Goal: Task Accomplishment & Management: Use online tool/utility

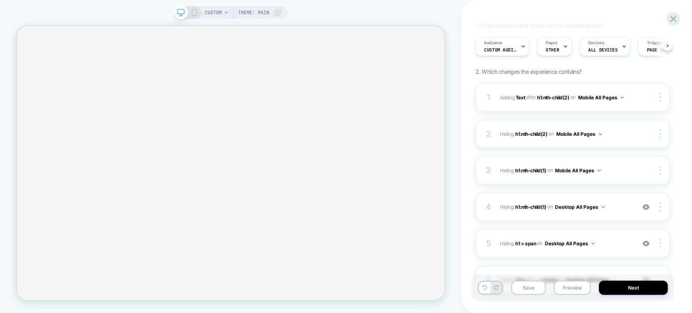
scroll to position [57, 0]
click at [192, 10] on icon at bounding box center [194, 12] width 7 height 7
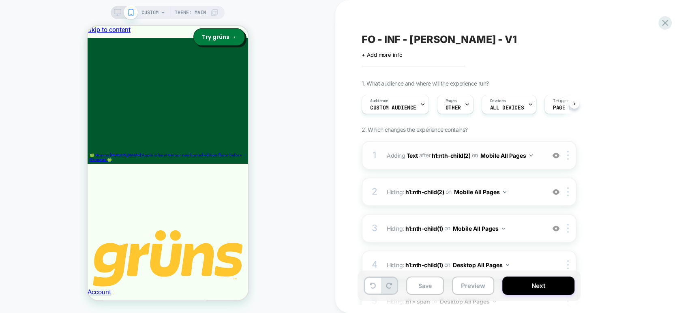
click at [503, 157] on img at bounding box center [556, 155] width 7 height 7
drag, startPoint x: 115, startPoint y: 191, endPoint x: 67, endPoint y: 161, distance: 56.6
click at [67, 161] on div "CUSTOM Theme: MAIN" at bounding box center [167, 156] width 335 height 297
click at [270, 150] on div "CUSTOM Theme: MAIN" at bounding box center [167, 156] width 335 height 297
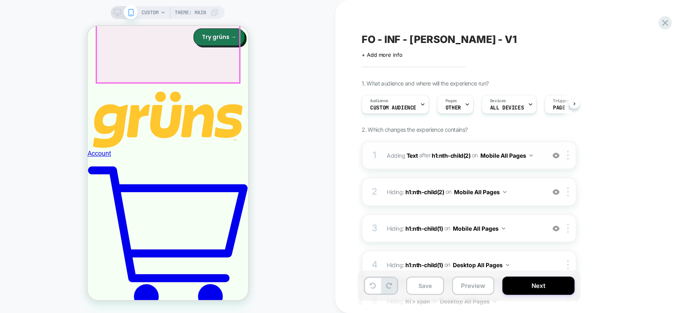
scroll to position [142, 0]
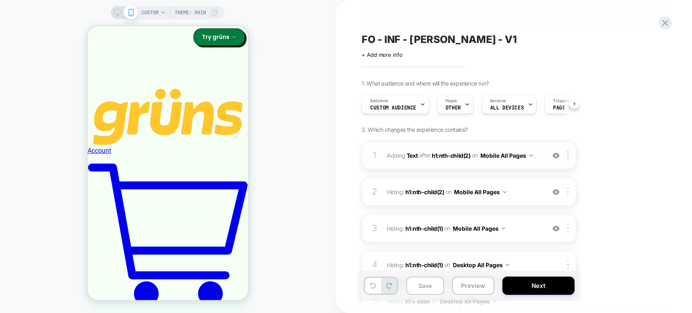
click at [503, 158] on img at bounding box center [556, 155] width 7 height 7
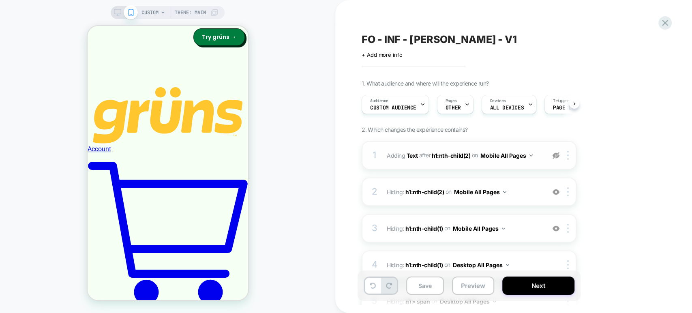
click at [503, 158] on img at bounding box center [556, 155] width 7 height 7
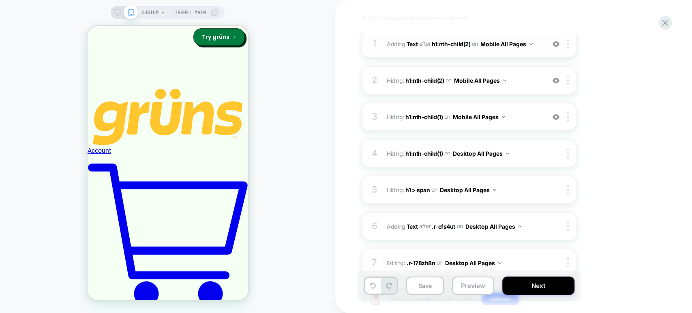
scroll to position [0, 0]
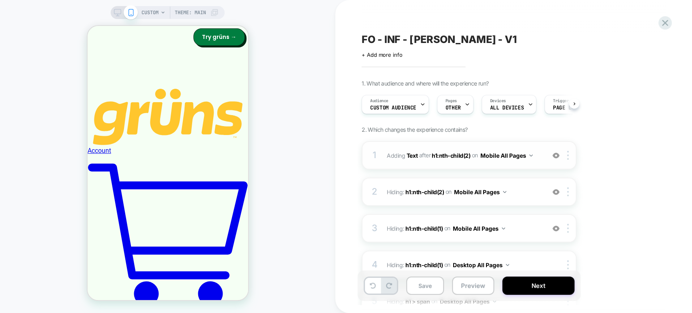
click at [120, 11] on icon at bounding box center [117, 12] width 7 height 7
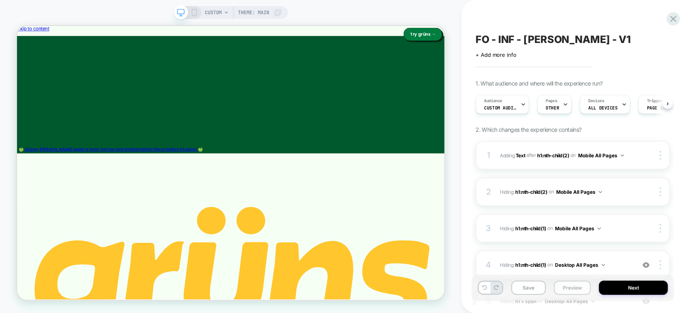
click at [503, 287] on button "Preview" at bounding box center [572, 288] width 37 height 14
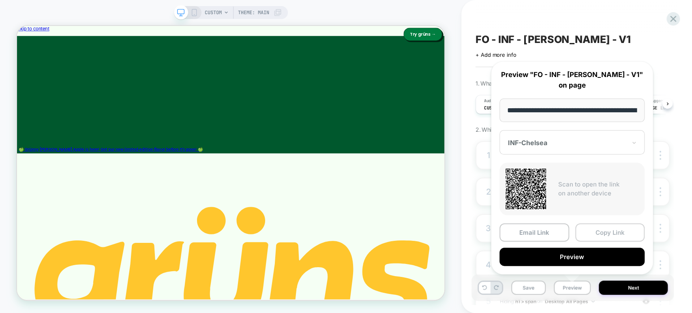
click at [503, 232] on button "Copy Link" at bounding box center [611, 232] width 70 height 18
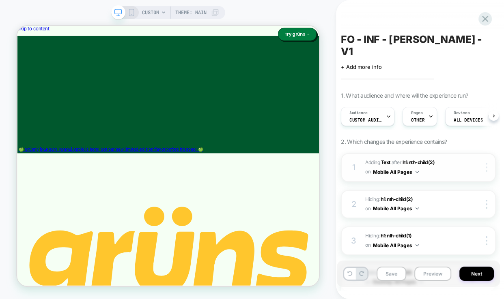
click at [486, 163] on img at bounding box center [487, 167] width 2 height 9
click at [460, 153] on div "1 #_loomi_addon_1757548359333 Adding Text AFTER h1:nth-child(2) h1:nth-child(2)…" at bounding box center [418, 167] width 155 height 29
click at [420, 158] on span "#_loomi_addon_1757548359333 Adding Text AFTER h1:nth-child(2) h1:nth-child(2) o…" at bounding box center [411, 167] width 92 height 19
click at [416, 167] on button "Mobile All Pages" at bounding box center [396, 172] width 46 height 10
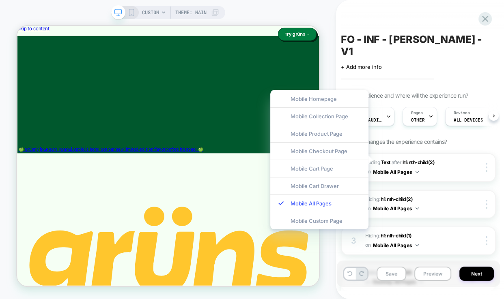
click at [318, 7] on div "CUSTOM Theme: MAIN" at bounding box center [168, 149] width 336 height 299
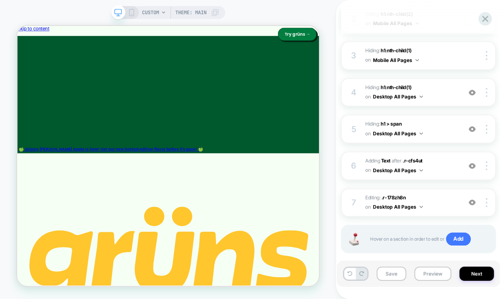
scroll to position [185, 0]
click at [430, 194] on span "Editing : .r-178zh8n .r-178zh8n on Desktop All Pages" at bounding box center [411, 203] width 92 height 19
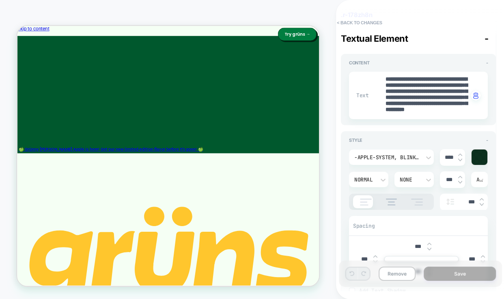
scroll to position [109, 0]
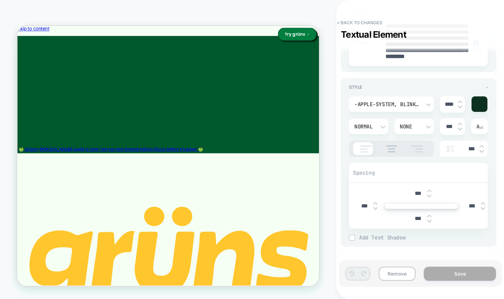
type textarea "*"
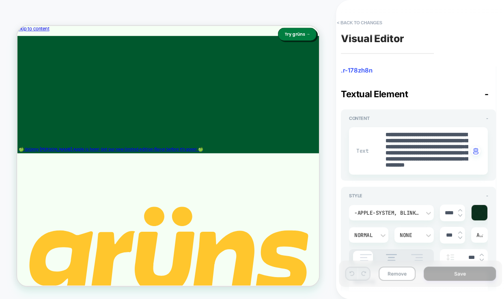
click at [361, 71] on span ".r-178zh8n" at bounding box center [418, 71] width 155 height 8
click at [346, 20] on button "< Back to changes" at bounding box center [360, 22] width 54 height 13
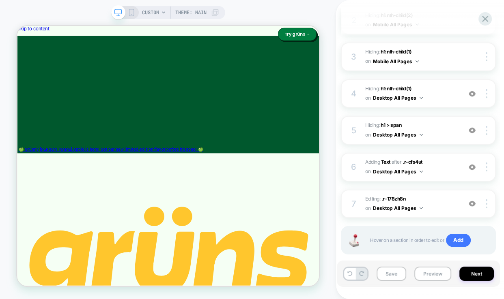
scroll to position [186, 0]
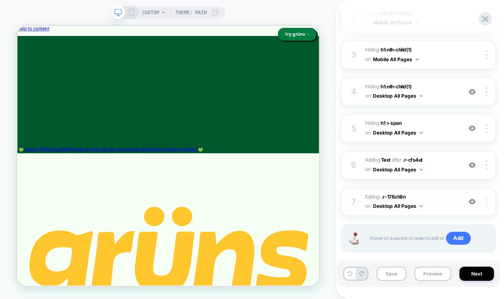
click at [485, 198] on div at bounding box center [487, 202] width 15 height 9
